Goal: Entertainment & Leisure: Consume media (video, audio)

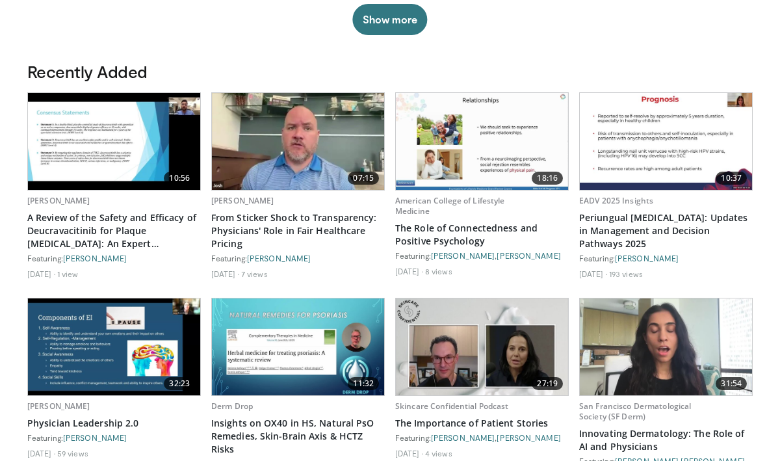
scroll to position [511, 0]
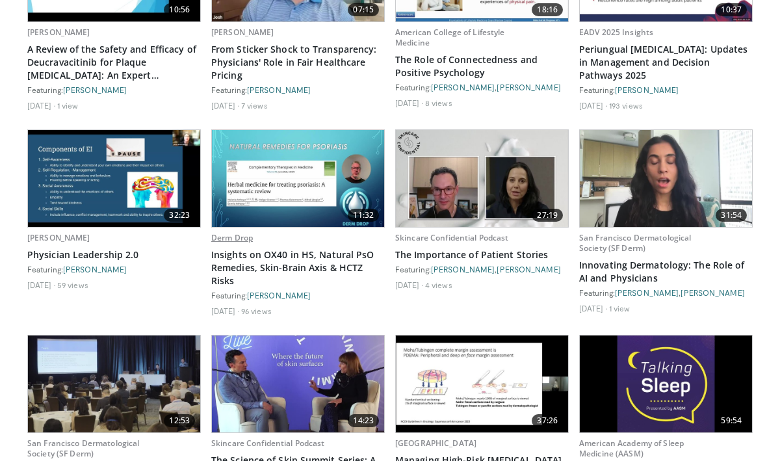
click at [234, 237] on link "Derm Drop" at bounding box center [232, 237] width 42 height 11
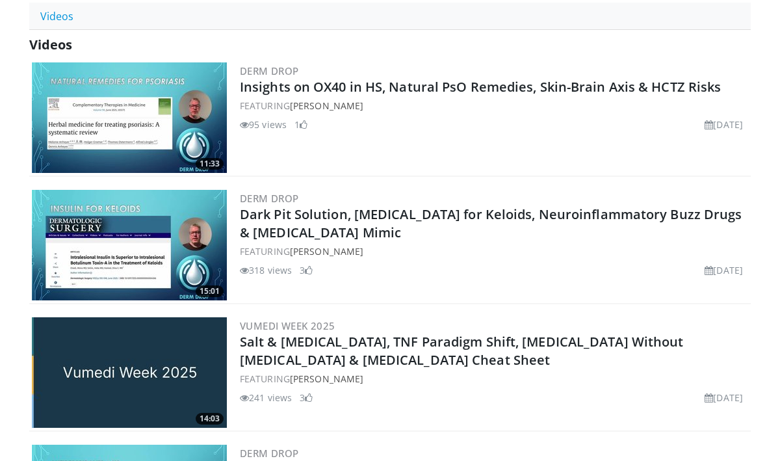
scroll to position [355, 0]
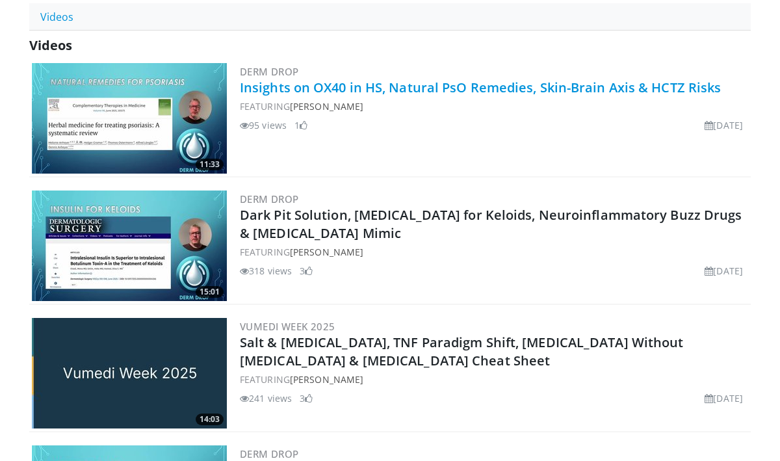
click at [385, 84] on link "Insights on OX40 in HS, Natural PsO Remedies, Skin-Brain Axis & HCTZ Risks" at bounding box center [480, 88] width 481 height 18
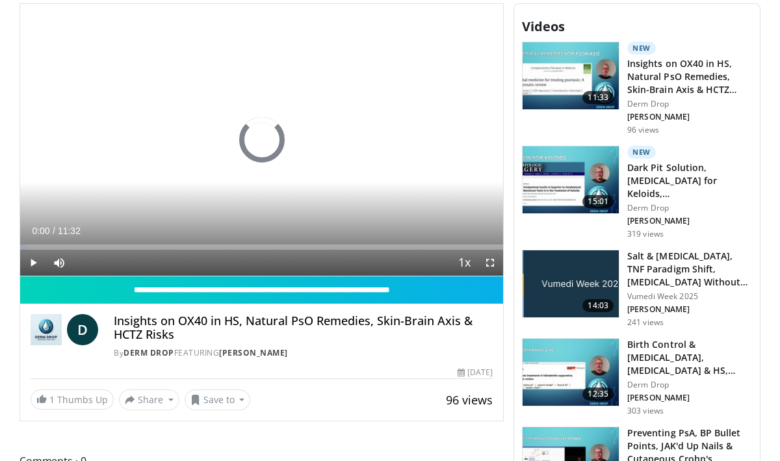
scroll to position [376, 0]
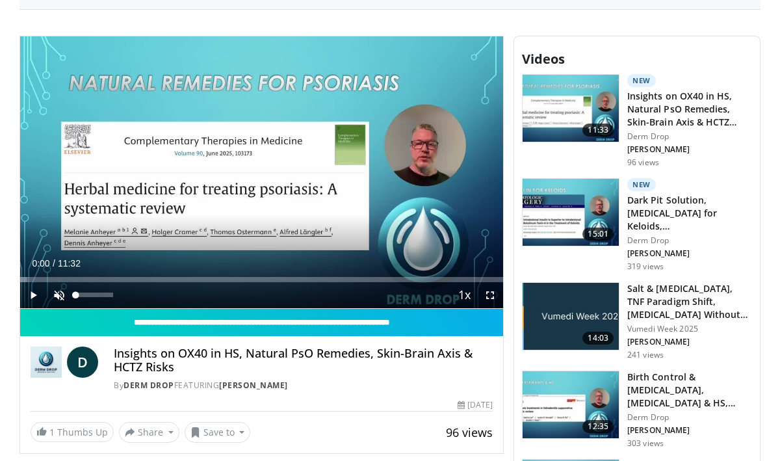
drag, startPoint x: 112, startPoint y: 292, endPoint x: 64, endPoint y: 291, distance: 48.8
click at [64, 291] on div "Unmute 0%" at bounding box center [91, 295] width 91 height 26
click at [33, 292] on span "Video Player" at bounding box center [33, 295] width 26 height 26
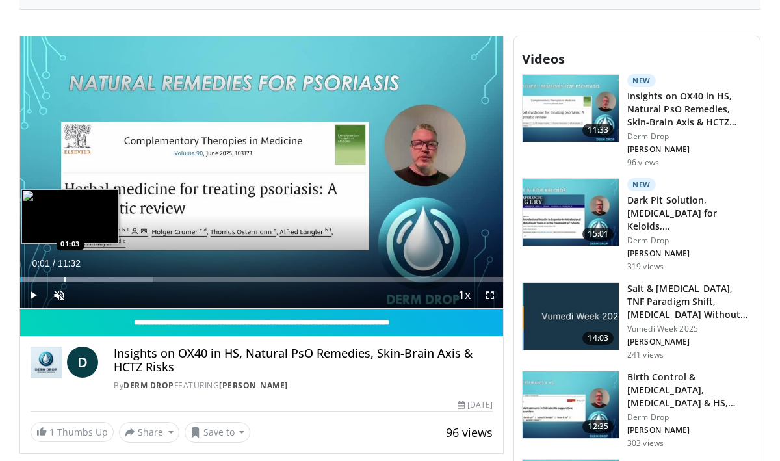
click at [64, 276] on div "Loaded : 27.41% 00:02 01:03" at bounding box center [261, 276] width 483 height 12
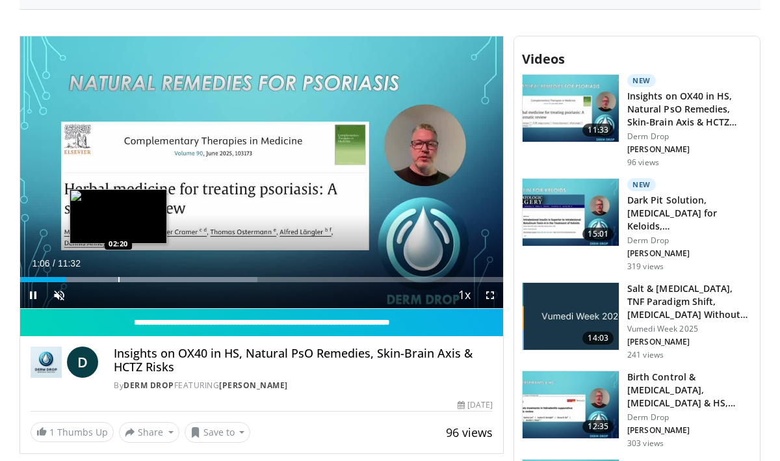
click at [118, 278] on div "Progress Bar" at bounding box center [118, 279] width 1 height 5
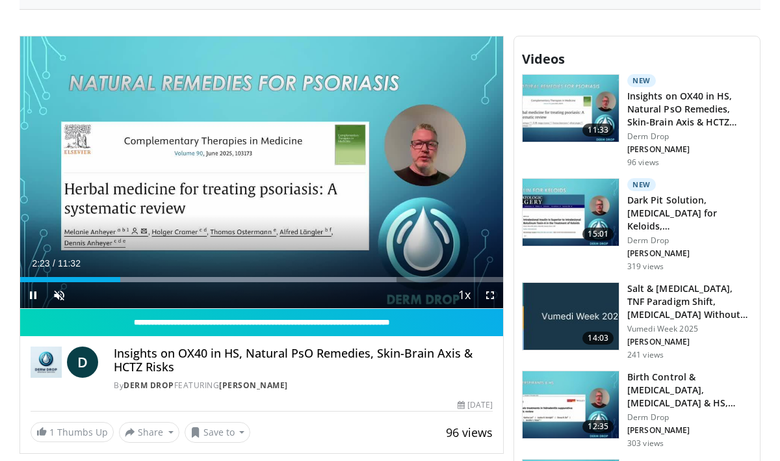
click at [154, 282] on div "Current Time 2:23 / Duration 11:32 Pause Skip Backward Skip Forward Unmute 0% L…" at bounding box center [261, 295] width 483 height 26
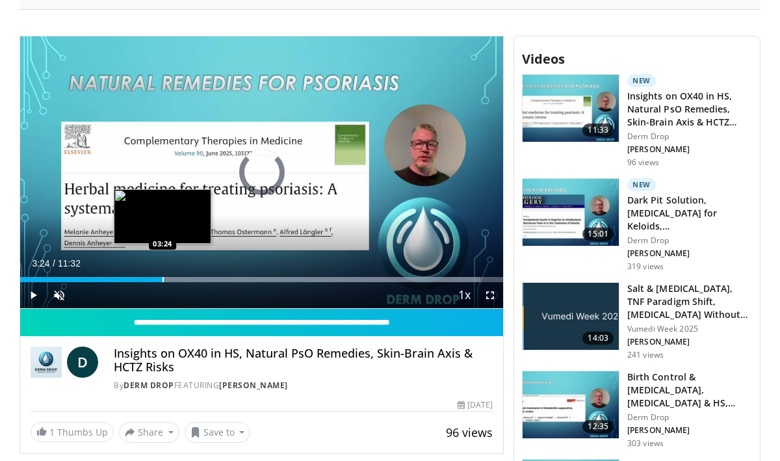
click at [162, 277] on div "Progress Bar" at bounding box center [162, 279] width 1 height 5
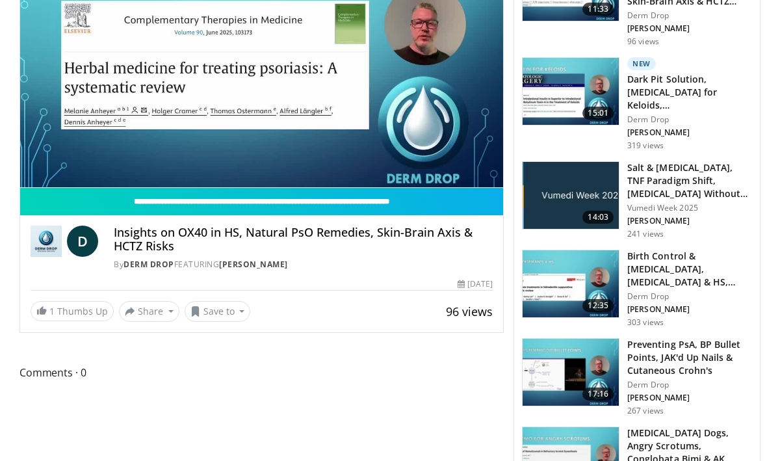
scroll to position [476, 0]
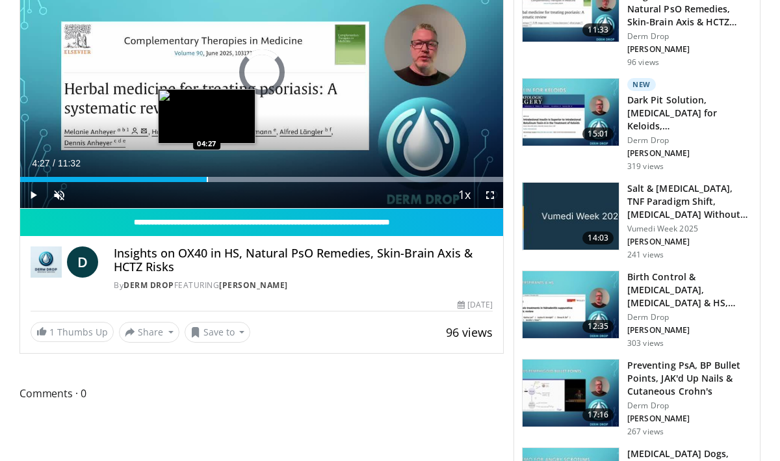
click at [207, 179] on div "Progress Bar" at bounding box center [207, 179] width 1 height 5
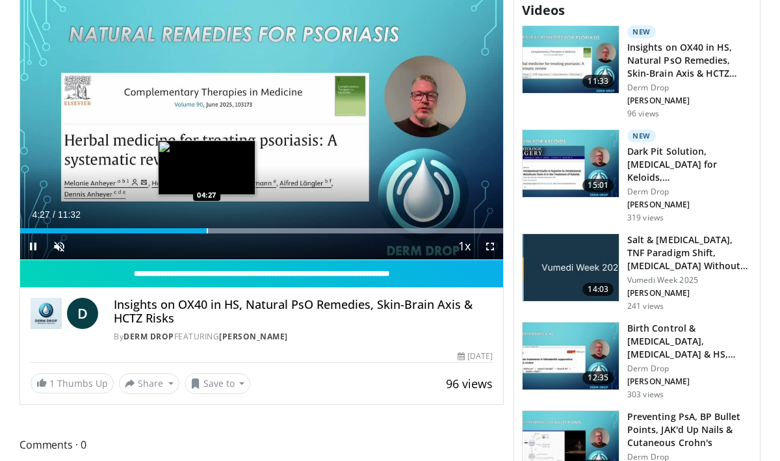
scroll to position [417, 0]
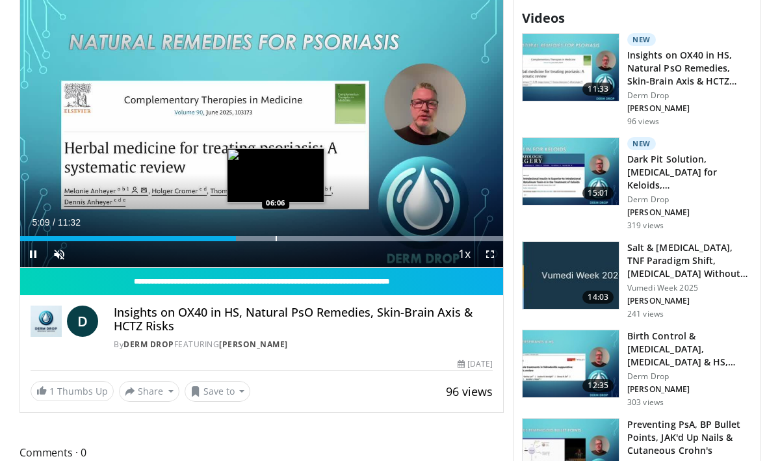
click at [276, 238] on div "Progress Bar" at bounding box center [276, 238] width 1 height 5
